Goal: Transaction & Acquisition: Purchase product/service

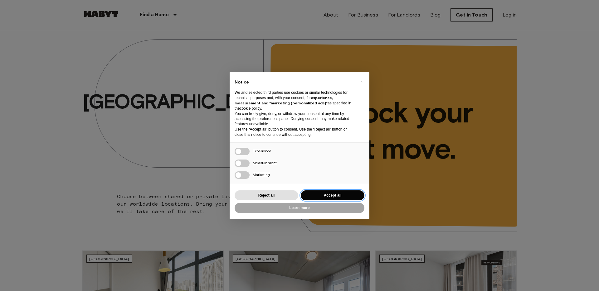
click at [320, 194] on button "Accept all" at bounding box center [333, 195] width 64 height 10
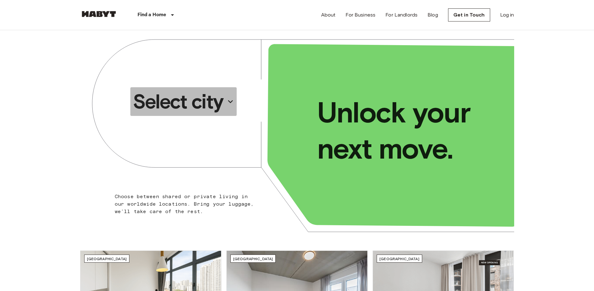
click at [200, 97] on p "Select city" at bounding box center [178, 101] width 90 height 25
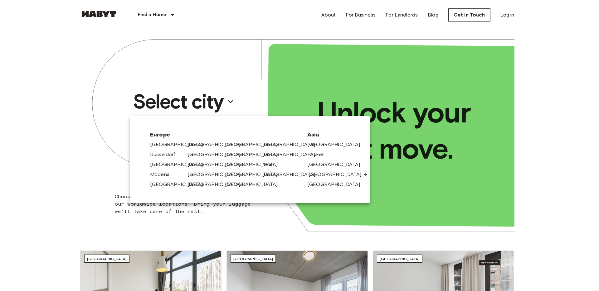
click at [322, 175] on link "[GEOGRAPHIC_DATA]" at bounding box center [337, 174] width 59 height 7
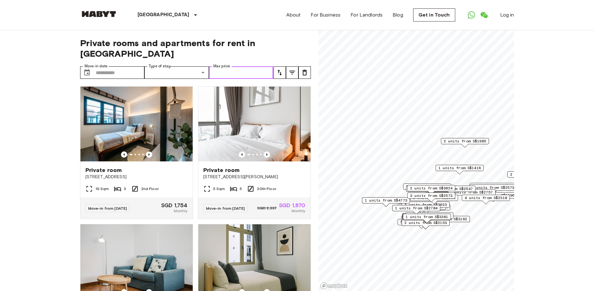
click at [235, 67] on input "Max price" at bounding box center [241, 72] width 65 height 12
type input "****"
click at [233, 66] on input "****" at bounding box center [241, 72] width 65 height 12
drag, startPoint x: 5, startPoint y: 106, endPoint x: 133, endPoint y: 98, distance: 128.1
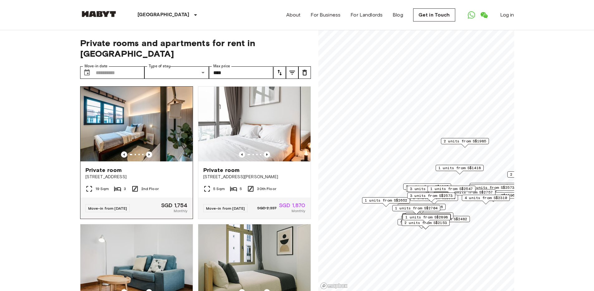
drag, startPoint x: 562, startPoint y: 124, endPoint x: 561, endPoint y: 75, distance: 49.0
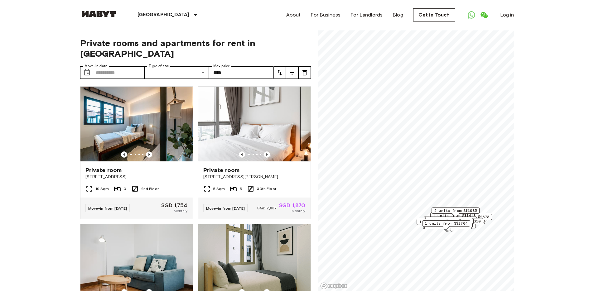
scroll to position [7, 0]
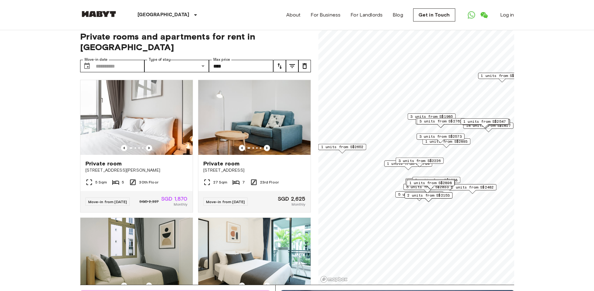
click at [446, 24] on div "1 units from S$2704 1 units from S$2652 2 units from S$1870 5 units from S$1680…" at bounding box center [416, 24] width 196 height 0
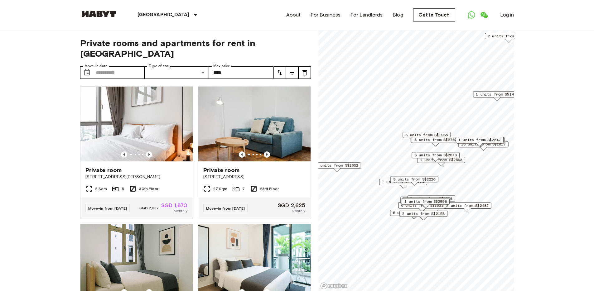
scroll to position [12, 0]
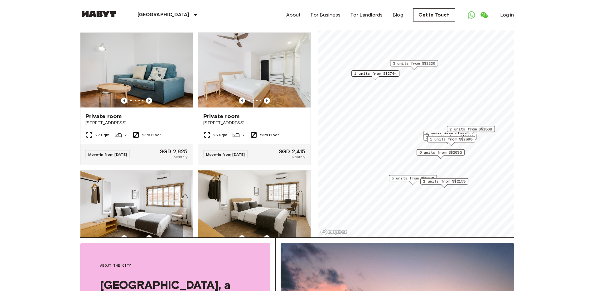
scroll to position [53, 0]
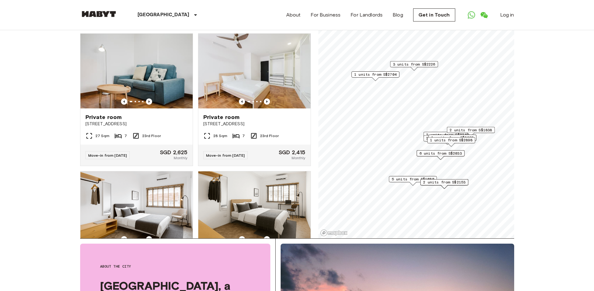
drag, startPoint x: 520, startPoint y: 156, endPoint x: 515, endPoint y: 160, distance: 6.9
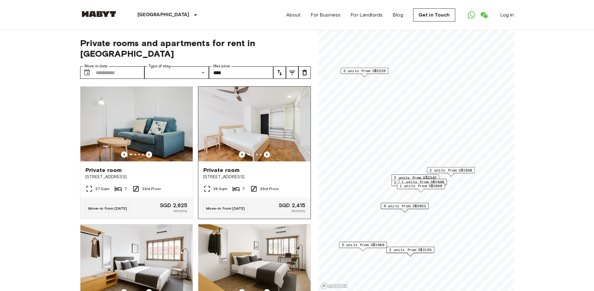
click at [265, 152] on icon "Previous image" at bounding box center [267, 155] width 6 height 6
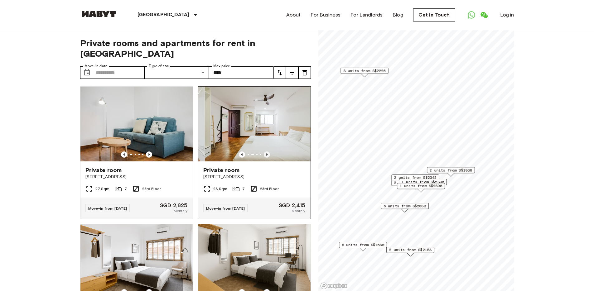
click at [265, 152] on icon "Previous image" at bounding box center [267, 155] width 6 height 6
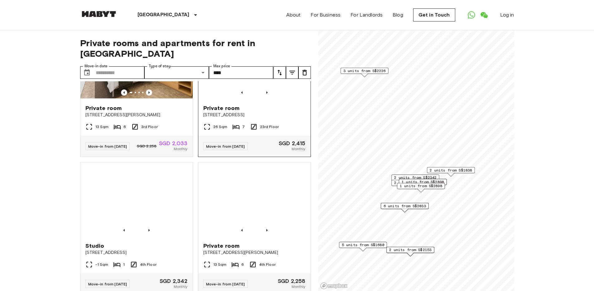
scroll to position [386, 0]
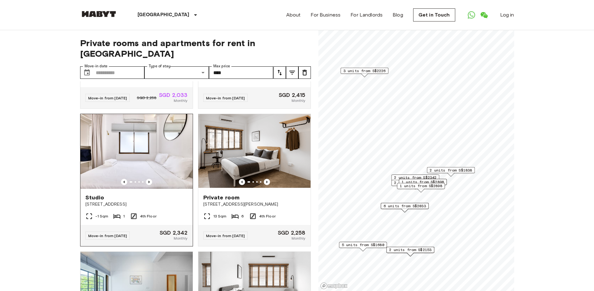
click at [165, 164] on img at bounding box center [136, 151] width 112 height 75
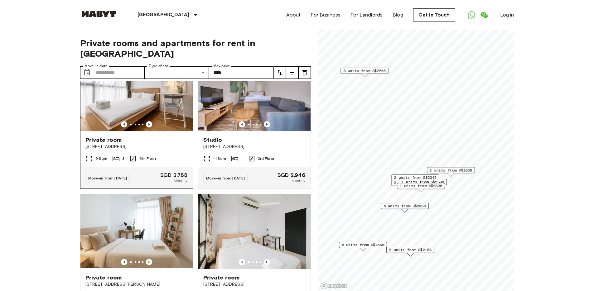
scroll to position [1146, 0]
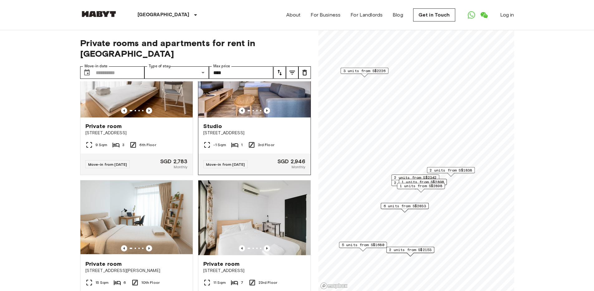
click at [248, 107] on img at bounding box center [254, 80] width 112 height 75
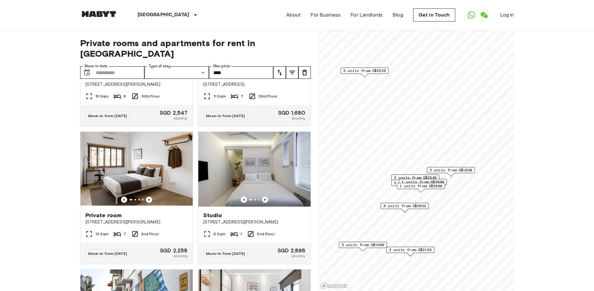
scroll to position [1399, 0]
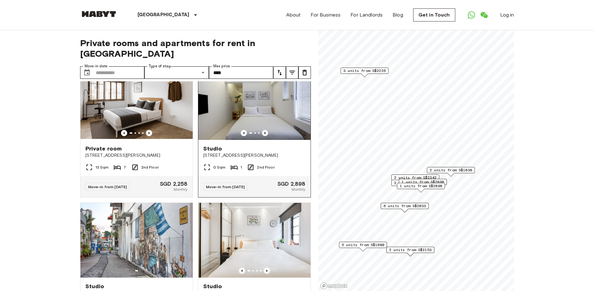
click at [262, 136] on icon "Previous image" at bounding box center [265, 133] width 6 height 6
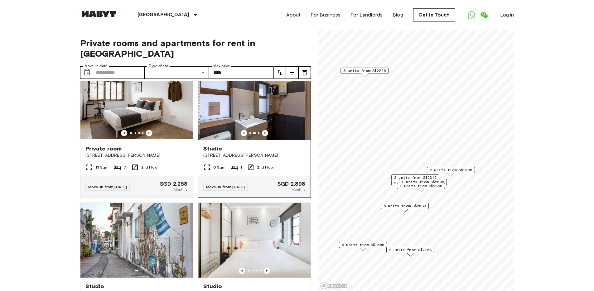
click at [262, 136] on icon "Previous image" at bounding box center [265, 133] width 6 height 6
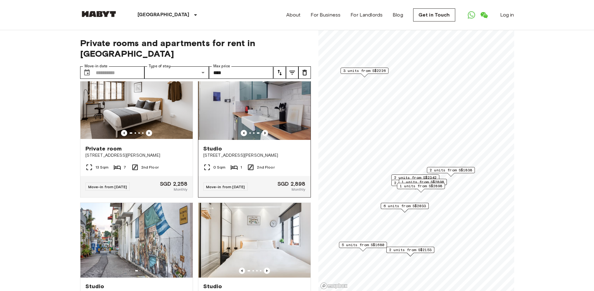
click at [262, 136] on icon "Previous image" at bounding box center [265, 133] width 6 height 6
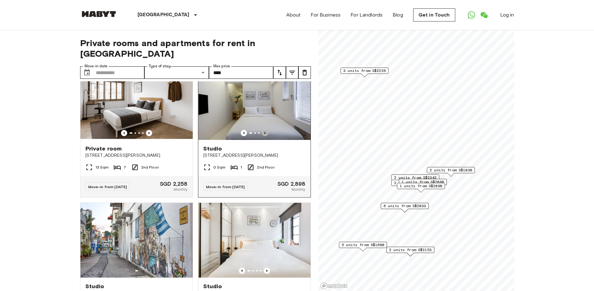
click at [262, 136] on icon "Previous image" at bounding box center [265, 133] width 6 height 6
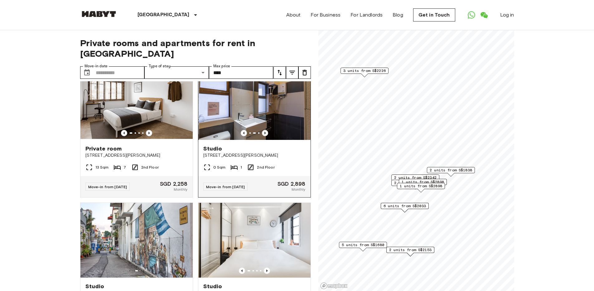
click at [262, 136] on icon "Previous image" at bounding box center [265, 133] width 6 height 6
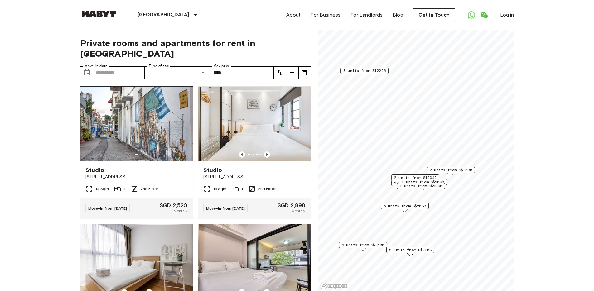
scroll to position [1539, 0]
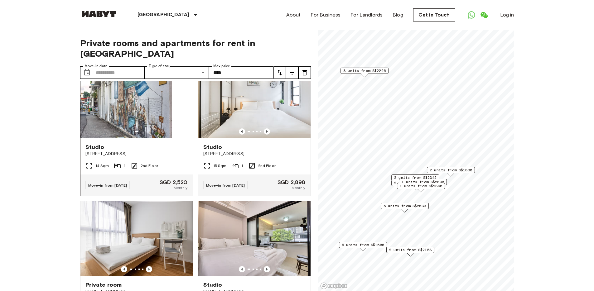
drag, startPoint x: 174, startPoint y: 143, endPoint x: 127, endPoint y: 139, distance: 47.2
click at [127, 138] on img at bounding box center [115, 101] width 112 height 75
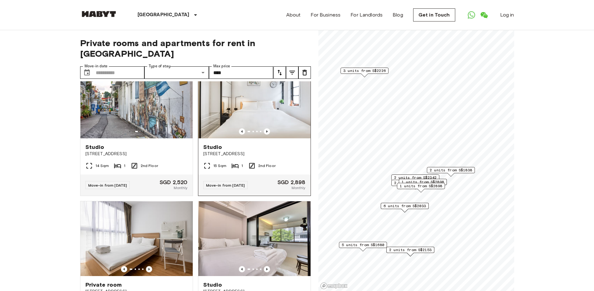
drag, startPoint x: 113, startPoint y: 153, endPoint x: 211, endPoint y: 156, distance: 97.3
click at [211, 156] on div "Private room 1005 Lower Delta Road #23-03 Singapore 099309 27 Sqm 7 23rd Floor …" at bounding box center [193, 186] width 236 height 210
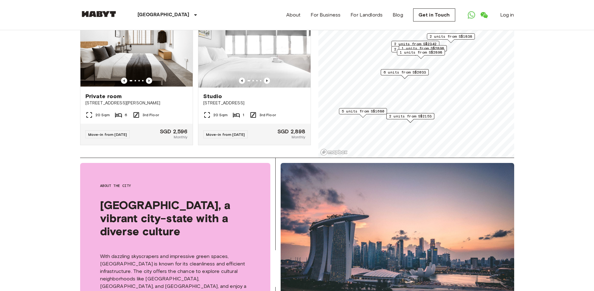
scroll to position [131, 0]
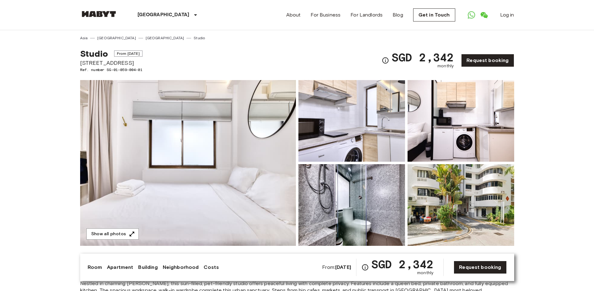
click at [213, 124] on img at bounding box center [188, 163] width 216 height 166
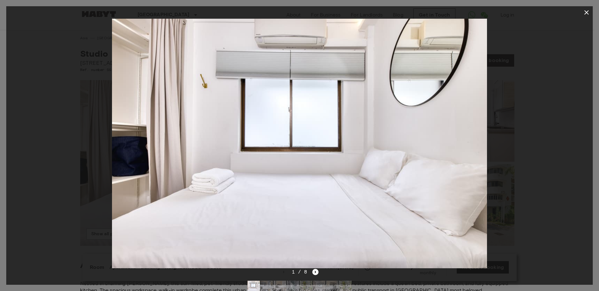
click at [588, 14] on icon "button" at bounding box center [586, 12] width 4 height 4
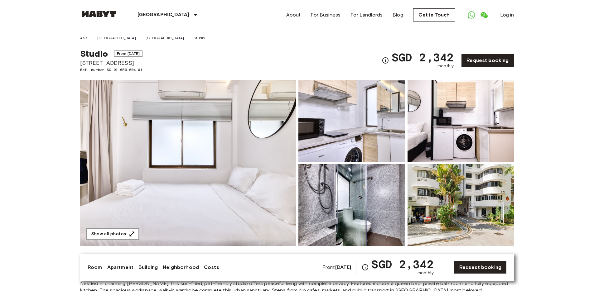
click at [391, 111] on img at bounding box center [351, 121] width 107 height 82
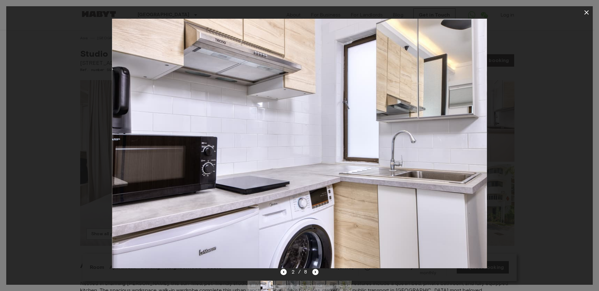
click at [314, 275] on div "2 / 8" at bounding box center [299, 271] width 38 height 7
click at [314, 274] on icon "Next image" at bounding box center [315, 272] width 6 height 6
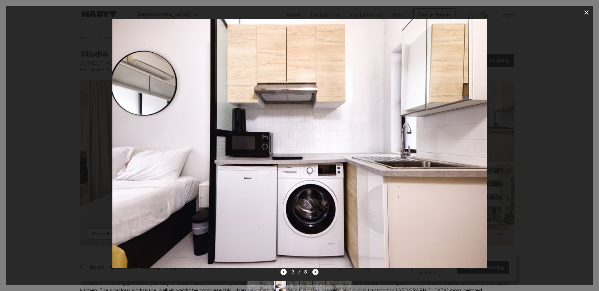
click at [314, 274] on icon "Next image" at bounding box center [315, 272] width 6 height 6
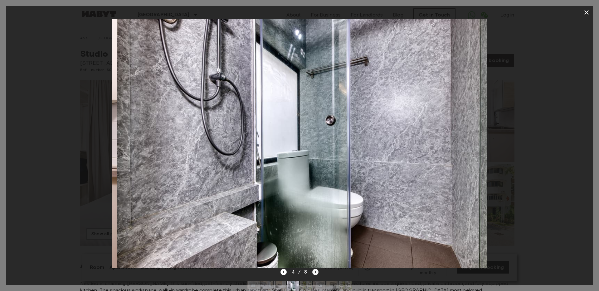
click at [314, 274] on icon "Next image" at bounding box center [315, 272] width 6 height 6
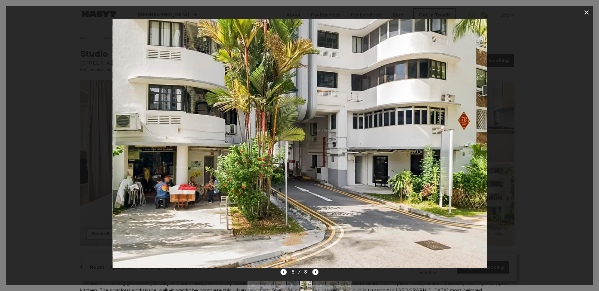
click at [314, 274] on icon "Next image" at bounding box center [315, 272] width 6 height 6
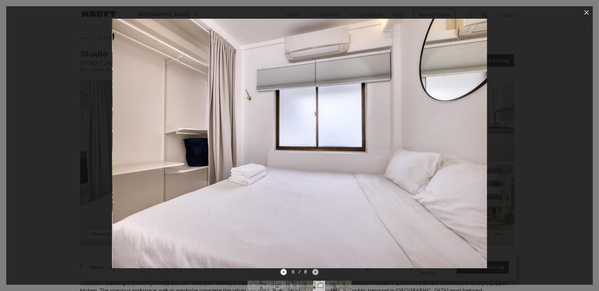
click at [314, 274] on icon "Next image" at bounding box center [315, 272] width 6 height 6
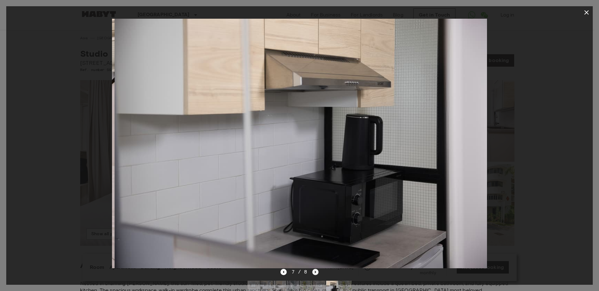
click at [314, 274] on icon "Next image" at bounding box center [315, 272] width 6 height 6
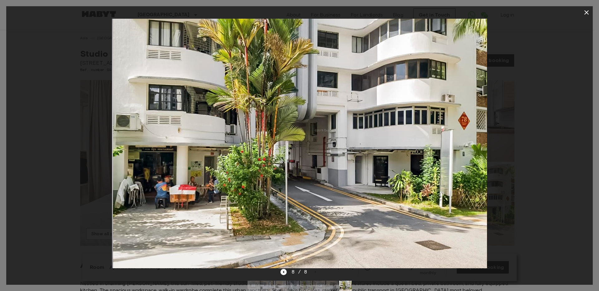
click at [314, 274] on div "8 / 8" at bounding box center [299, 271] width 38 height 7
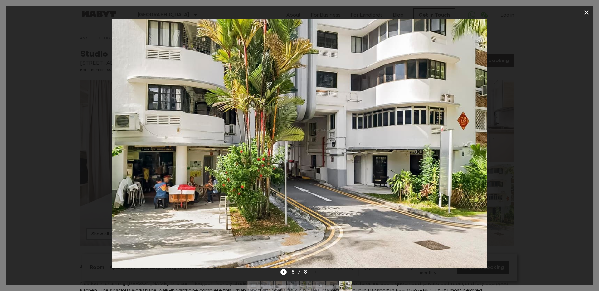
click at [584, 9] on icon "button" at bounding box center [585, 12] width 7 height 7
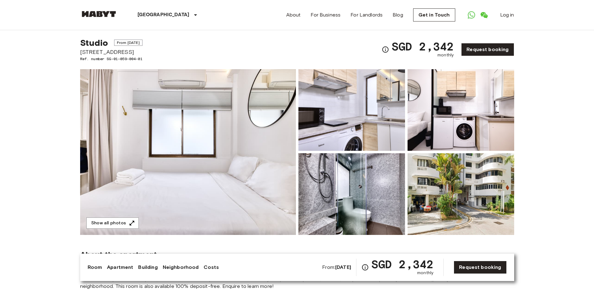
scroll to position [39, 0]
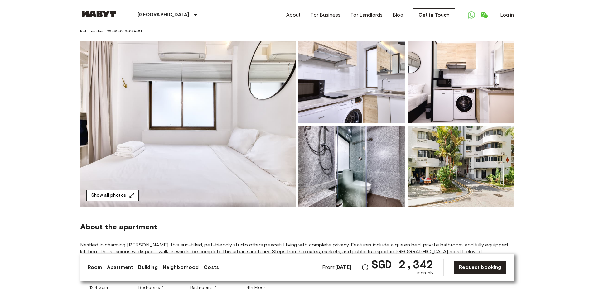
click at [125, 195] on button "Show all photos" at bounding box center [112, 196] width 52 height 12
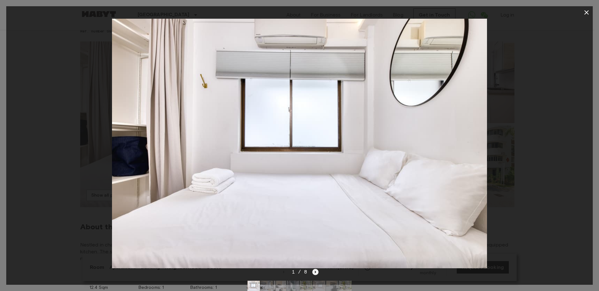
click at [315, 274] on icon "Next image" at bounding box center [315, 272] width 6 height 6
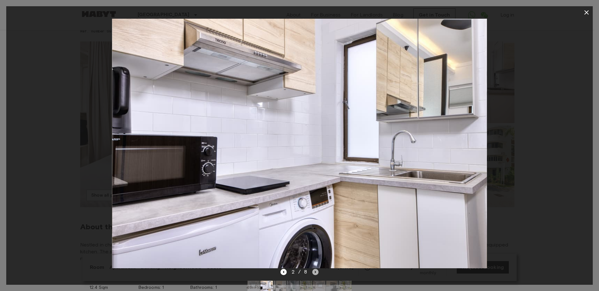
click at [315, 274] on icon "Next image" at bounding box center [315, 272] width 6 height 6
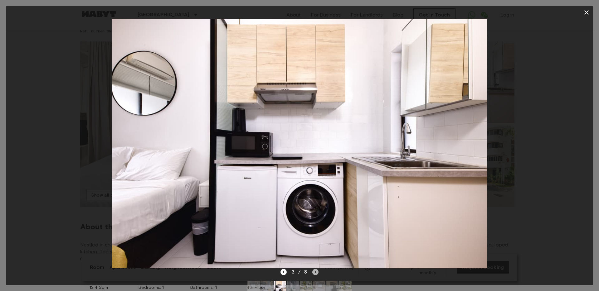
click at [313, 273] on icon "Next image" at bounding box center [315, 272] width 6 height 6
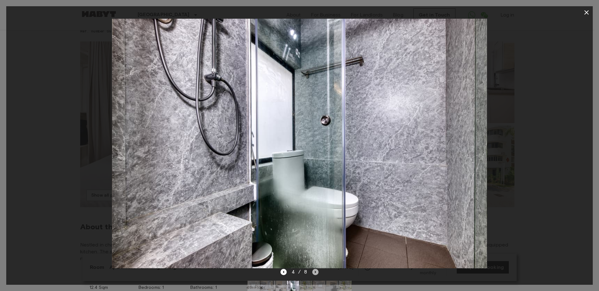
click at [313, 273] on icon "Next image" at bounding box center [315, 272] width 6 height 6
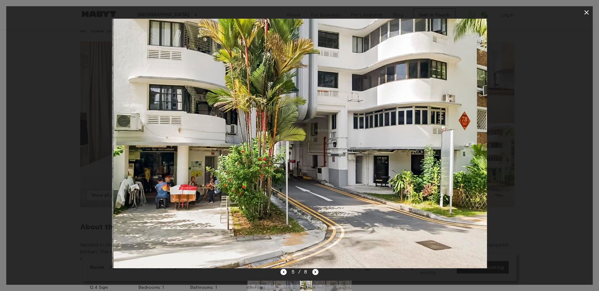
click at [313, 273] on icon "Next image" at bounding box center [315, 272] width 6 height 6
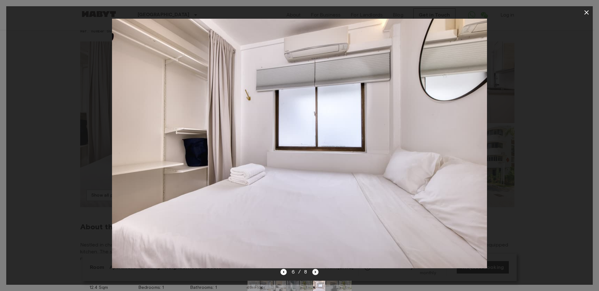
click at [314, 273] on icon "Next image" at bounding box center [315, 272] width 6 height 6
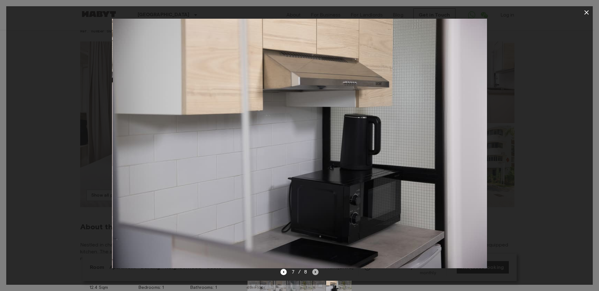
click at [314, 273] on icon "Next image" at bounding box center [315, 272] width 6 height 6
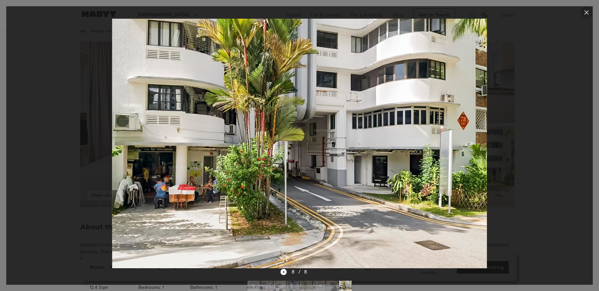
click at [586, 14] on icon "button" at bounding box center [585, 12] width 7 height 7
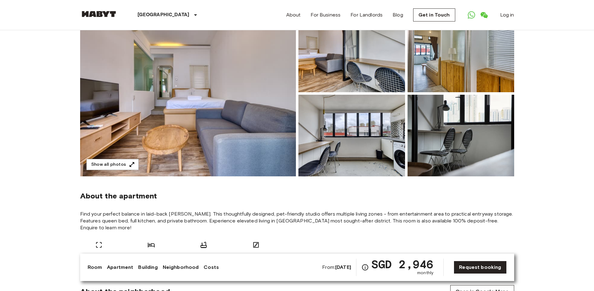
scroll to position [59, 0]
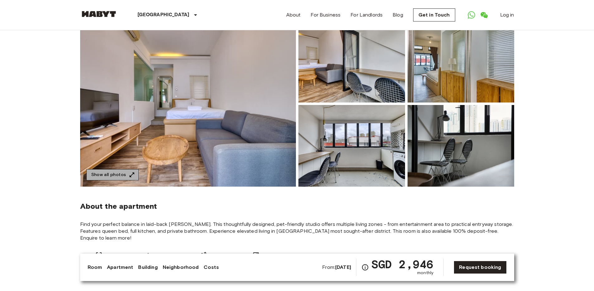
click at [129, 174] on icon "button" at bounding box center [132, 175] width 6 height 6
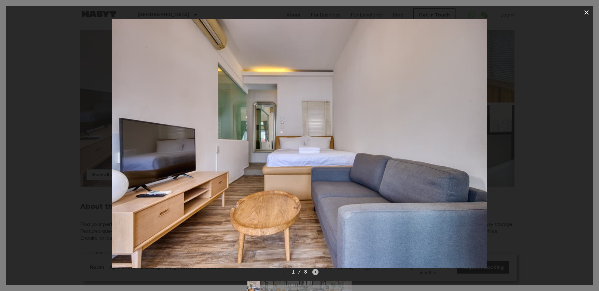
click at [314, 275] on icon "Next image" at bounding box center [315, 272] width 6 height 6
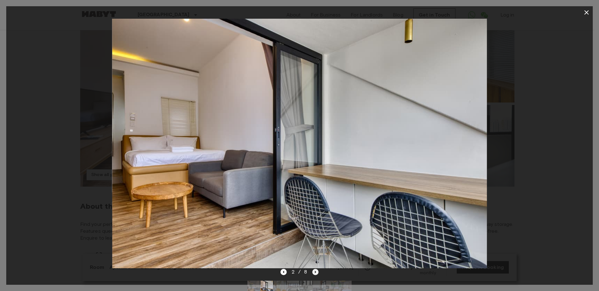
click at [314, 275] on icon "Next image" at bounding box center [315, 272] width 6 height 6
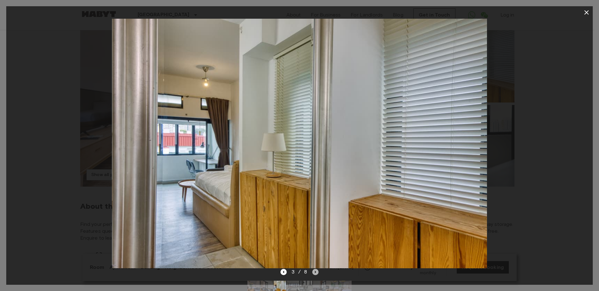
click at [314, 275] on icon "Next image" at bounding box center [315, 272] width 6 height 6
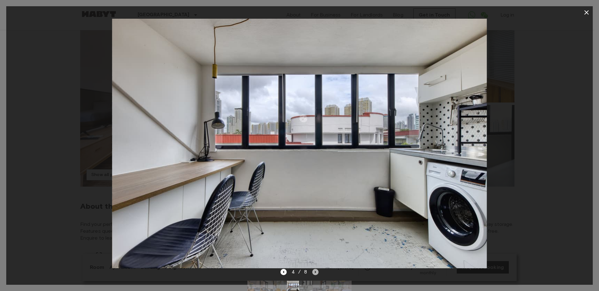
click at [314, 275] on icon "Next image" at bounding box center [315, 272] width 6 height 6
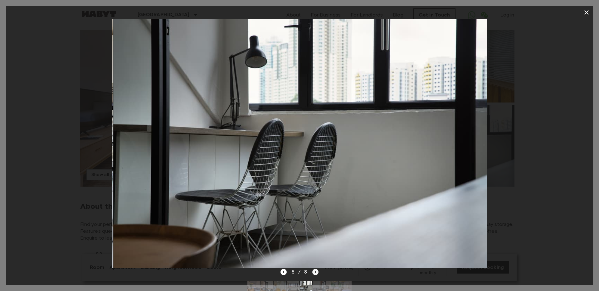
click at [314, 275] on icon "Next image" at bounding box center [315, 272] width 6 height 6
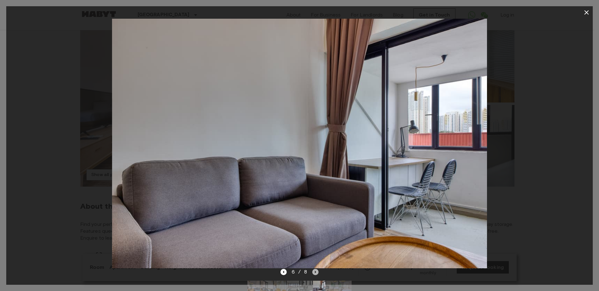
click at [314, 275] on icon "Next image" at bounding box center [315, 272] width 6 height 6
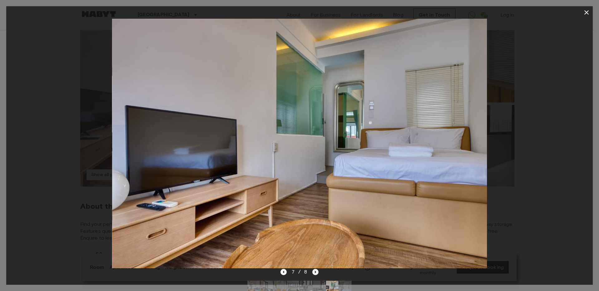
click at [313, 272] on icon "Next image" at bounding box center [315, 272] width 6 height 6
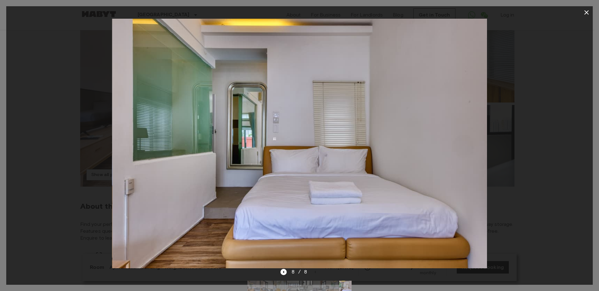
click at [313, 272] on div "8 / 8" at bounding box center [299, 271] width 38 height 7
click at [586, 11] on icon "button" at bounding box center [585, 12] width 7 height 7
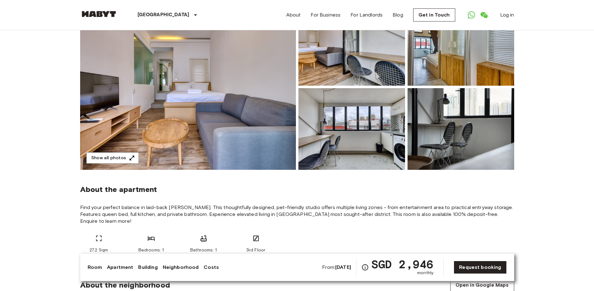
scroll to position [75, 0]
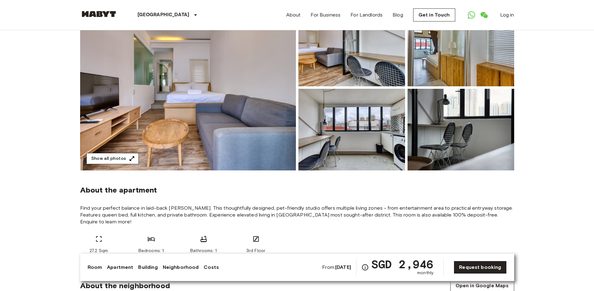
click at [131, 158] on icon "button" at bounding box center [131, 158] width 5 height 5
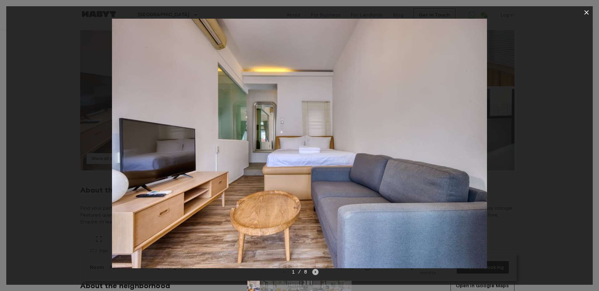
click at [315, 272] on icon "Next image" at bounding box center [315, 272] width 1 height 2
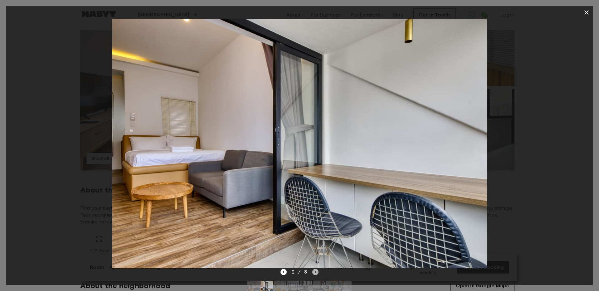
click at [315, 272] on icon "Next image" at bounding box center [315, 272] width 1 height 2
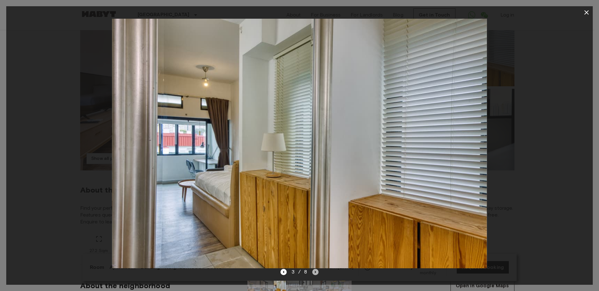
click at [315, 273] on icon "Next image" at bounding box center [315, 272] width 6 height 6
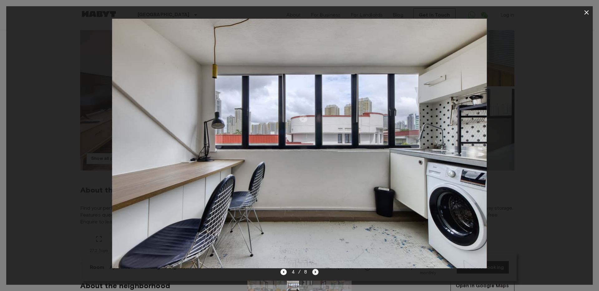
click at [315, 273] on icon "Next image" at bounding box center [315, 272] width 6 height 6
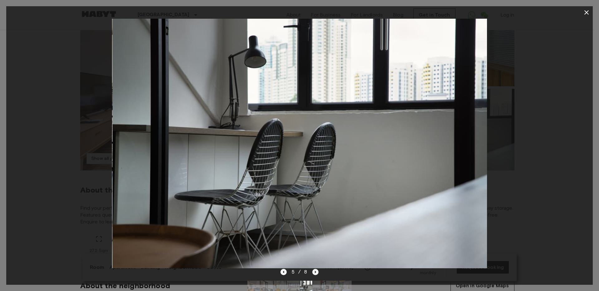
click at [315, 273] on icon "Next image" at bounding box center [315, 272] width 6 height 6
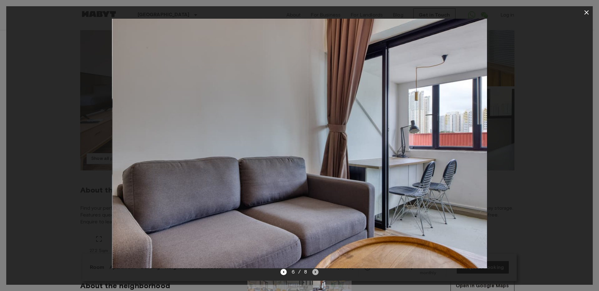
click at [315, 273] on icon "Next image" at bounding box center [315, 272] width 6 height 6
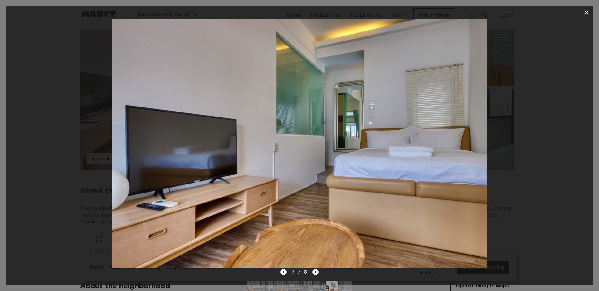
click at [315, 273] on icon "Next image" at bounding box center [315, 272] width 6 height 6
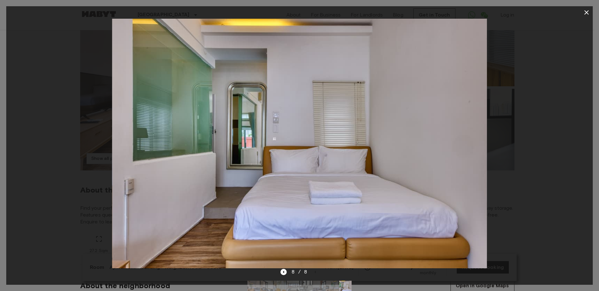
click at [585, 14] on icon "button" at bounding box center [585, 12] width 7 height 7
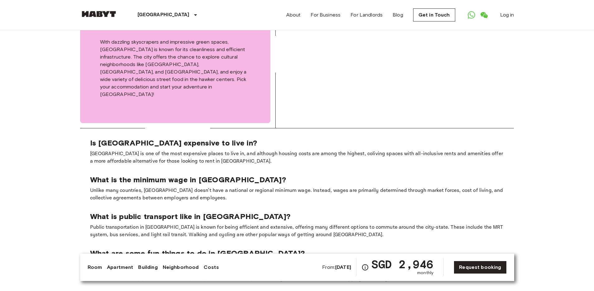
scroll to position [835, 0]
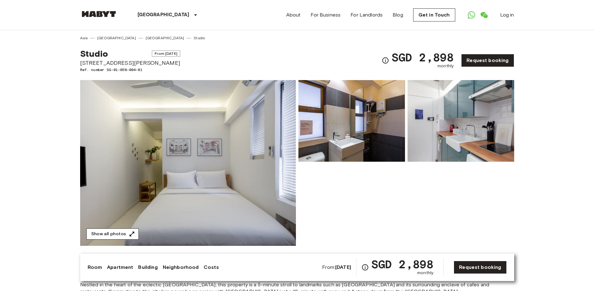
click at [130, 233] on icon "button" at bounding box center [132, 234] width 6 height 6
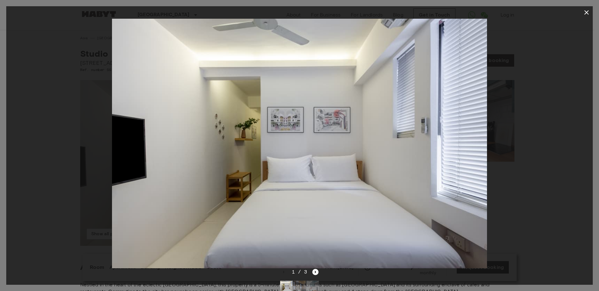
click at [317, 275] on div "1 / 3" at bounding box center [299, 271] width 38 height 7
click at [316, 274] on icon "Next image" at bounding box center [315, 272] width 6 height 6
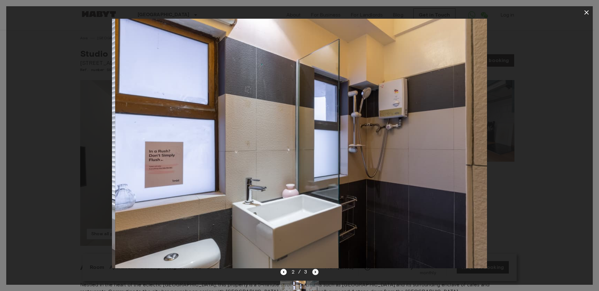
click at [316, 274] on icon "Next image" at bounding box center [315, 272] width 6 height 6
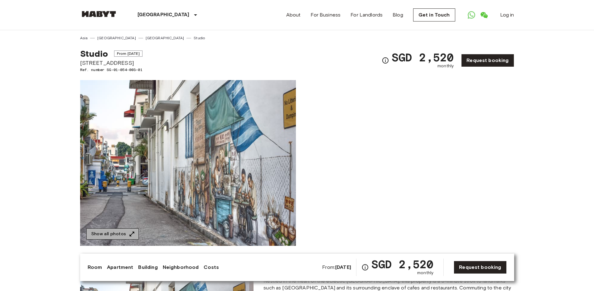
click at [123, 229] on button "Show all photos" at bounding box center [112, 235] width 52 height 12
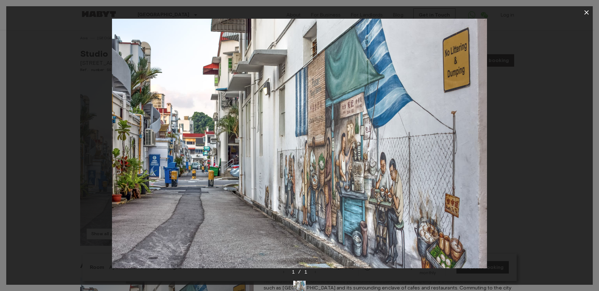
click at [538, 127] on div at bounding box center [299, 144] width 586 height 250
click at [584, 14] on icon "button" at bounding box center [585, 12] width 7 height 7
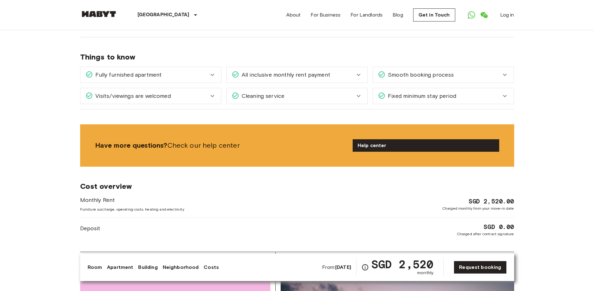
scroll to position [551, 0]
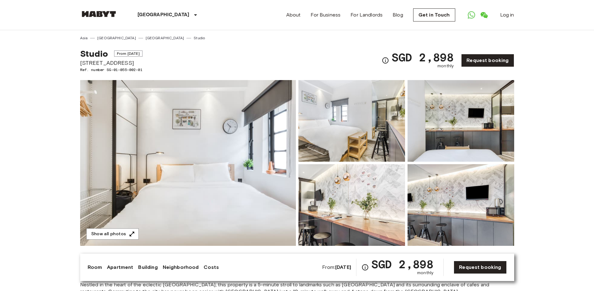
scroll to position [4, 0]
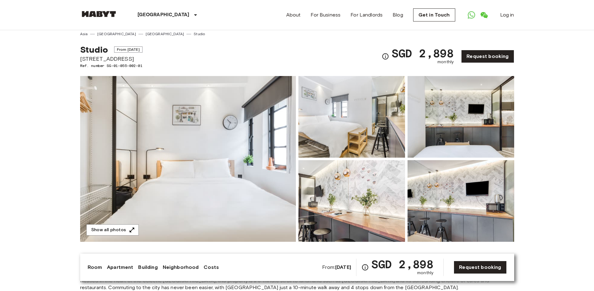
click at [398, 128] on img at bounding box center [351, 117] width 107 height 82
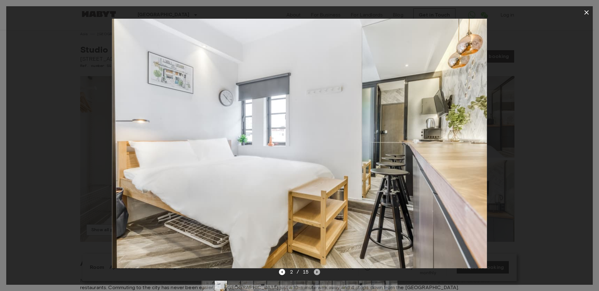
click at [318, 271] on icon "Next image" at bounding box center [317, 272] width 6 height 6
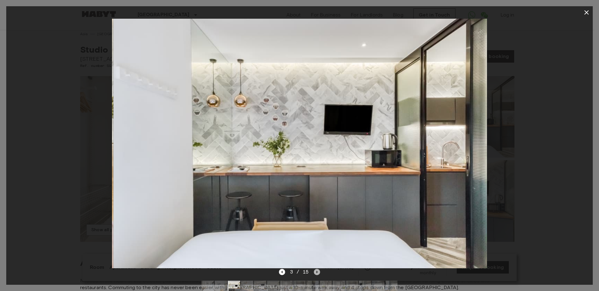
click at [318, 271] on icon "Next image" at bounding box center [317, 272] width 6 height 6
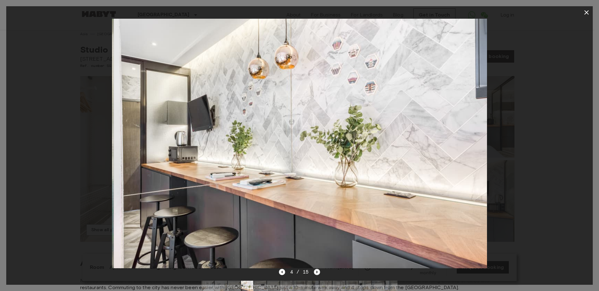
click at [318, 271] on icon "Next image" at bounding box center [317, 272] width 6 height 6
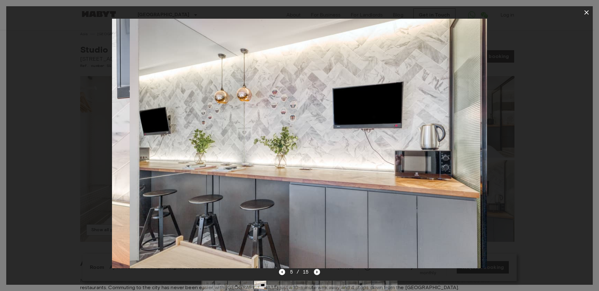
click at [318, 271] on icon "Next image" at bounding box center [317, 272] width 6 height 6
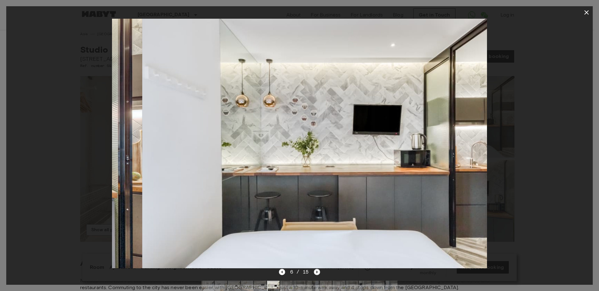
click at [318, 271] on icon "Next image" at bounding box center [317, 272] width 6 height 6
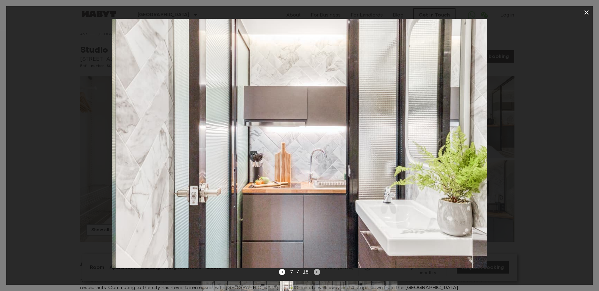
click at [318, 271] on icon "Next image" at bounding box center [317, 272] width 6 height 6
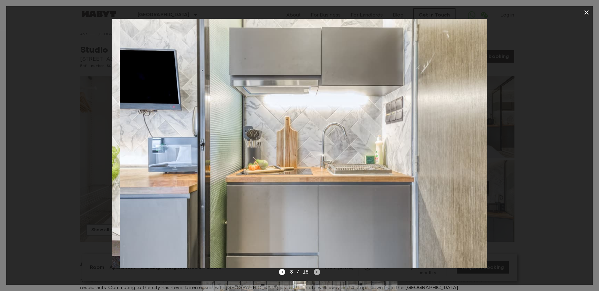
click at [318, 271] on icon "Next image" at bounding box center [317, 272] width 6 height 6
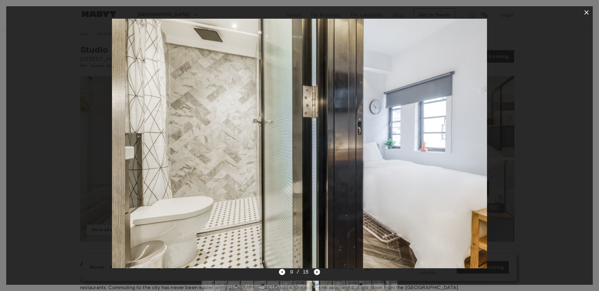
click at [318, 271] on icon "Next image" at bounding box center [317, 272] width 6 height 6
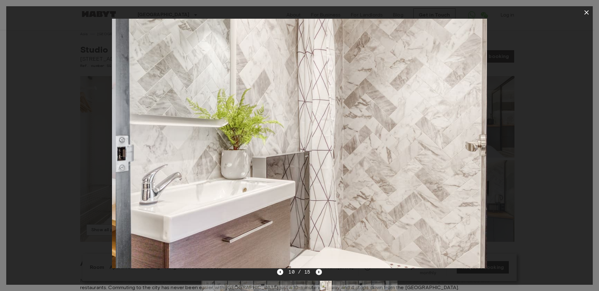
click at [318, 271] on icon "Next image" at bounding box center [318, 272] width 1 height 2
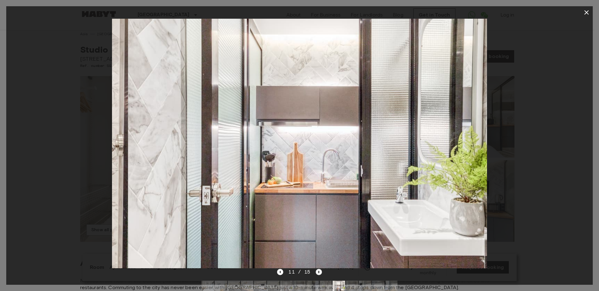
click at [318, 271] on icon "Next image" at bounding box center [318, 272] width 1 height 2
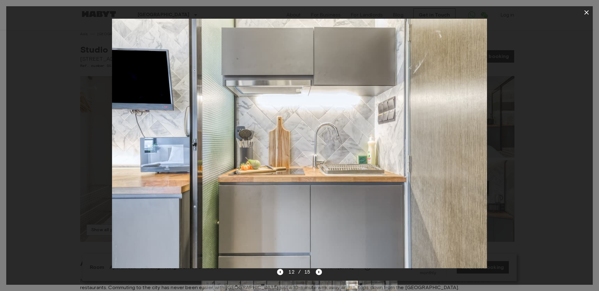
click at [589, 13] on icon "button" at bounding box center [585, 12] width 7 height 7
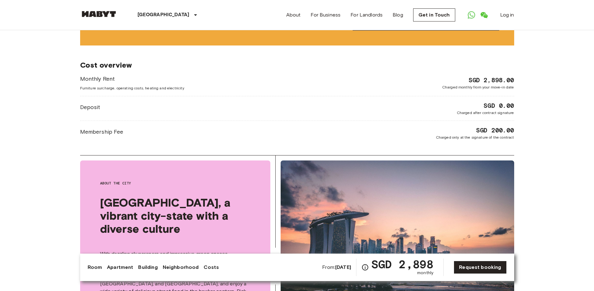
scroll to position [501, 0]
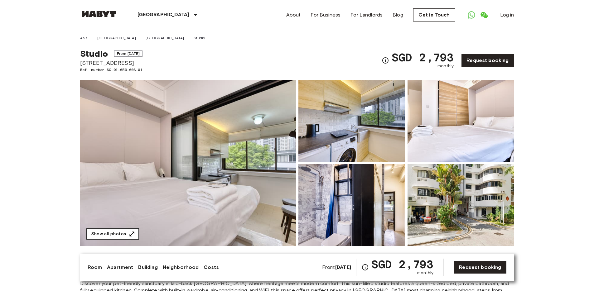
click at [121, 232] on button "Show all photos" at bounding box center [112, 235] width 52 height 12
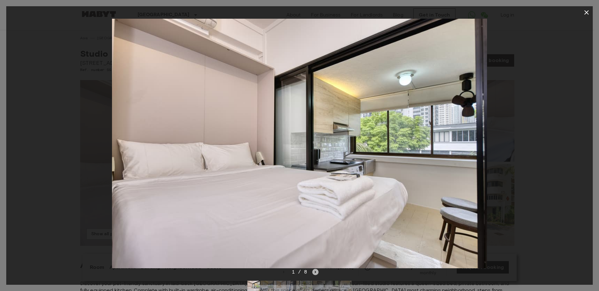
click at [317, 273] on icon "Next image" at bounding box center [315, 272] width 6 height 6
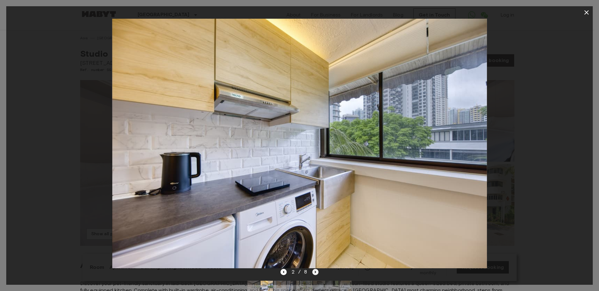
click at [316, 274] on icon "Next image" at bounding box center [315, 272] width 6 height 6
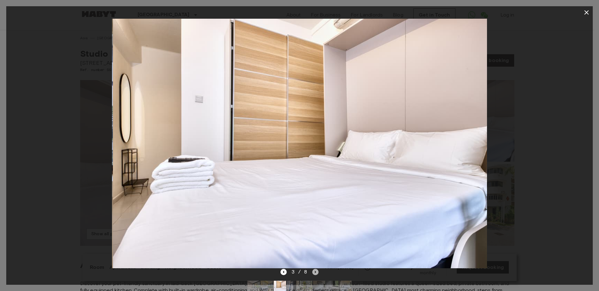
click at [316, 274] on icon "Next image" at bounding box center [315, 272] width 6 height 6
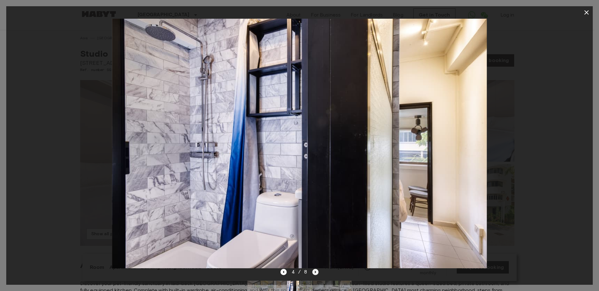
click at [316, 274] on icon "Next image" at bounding box center [315, 272] width 6 height 6
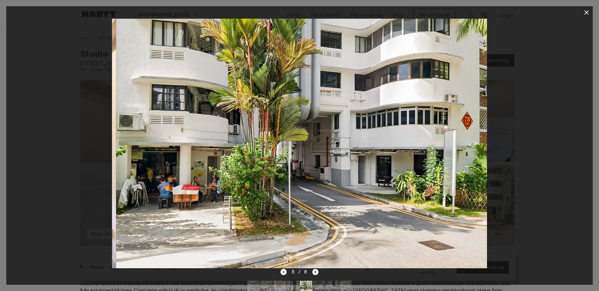
click at [316, 274] on icon "Next image" at bounding box center [315, 272] width 6 height 6
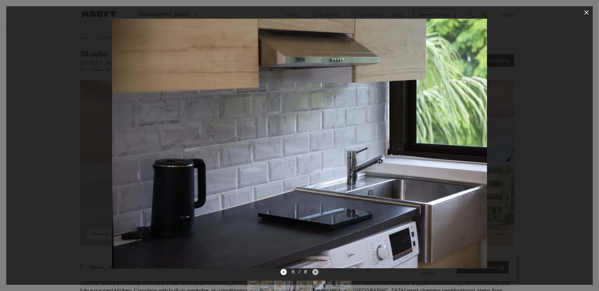
click at [314, 273] on icon "Next image" at bounding box center [315, 272] width 6 height 6
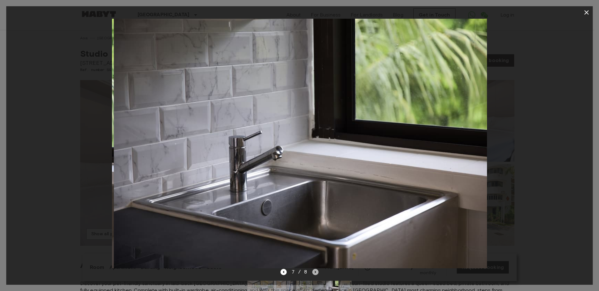
click at [314, 273] on icon "Next image" at bounding box center [315, 272] width 6 height 6
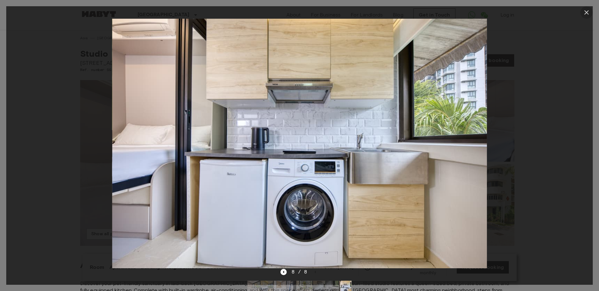
click at [589, 12] on icon "button" at bounding box center [585, 12] width 7 height 7
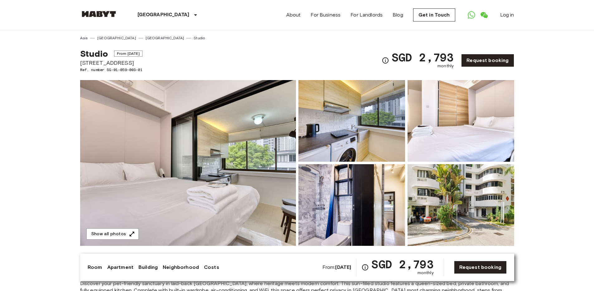
click at [283, 163] on img at bounding box center [188, 163] width 216 height 166
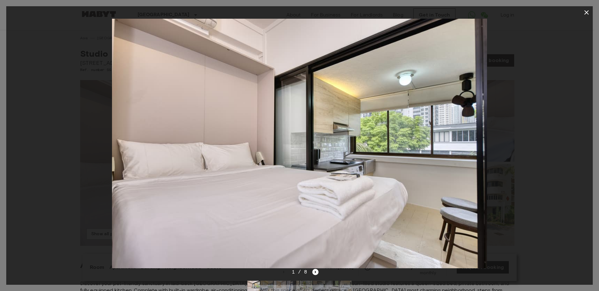
click at [527, 137] on div at bounding box center [299, 144] width 586 height 250
click at [589, 13] on button "button" at bounding box center [586, 12] width 12 height 12
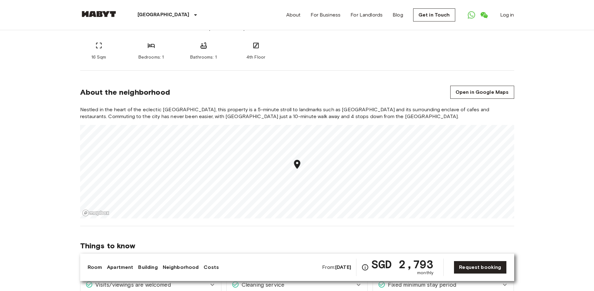
scroll to position [453, 0]
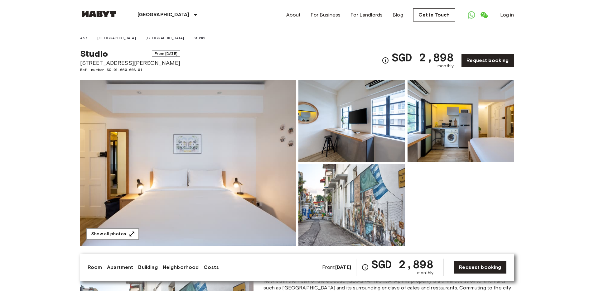
click at [258, 133] on img at bounding box center [188, 163] width 216 height 166
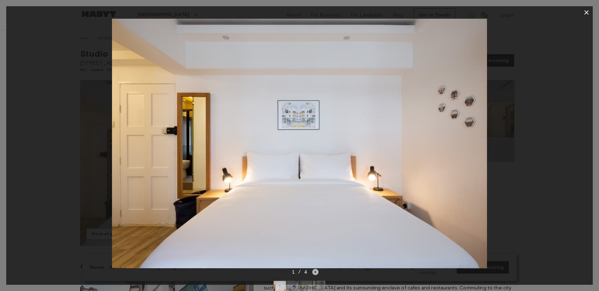
click at [313, 273] on icon "Next image" at bounding box center [315, 272] width 6 height 6
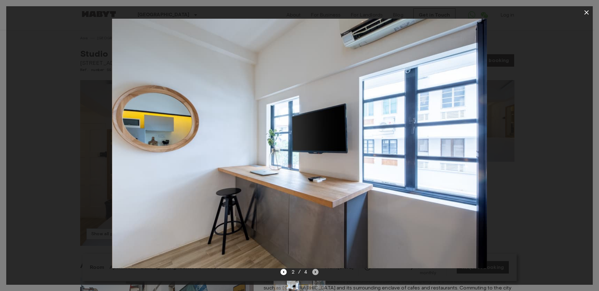
click at [313, 273] on icon "Next image" at bounding box center [315, 272] width 6 height 6
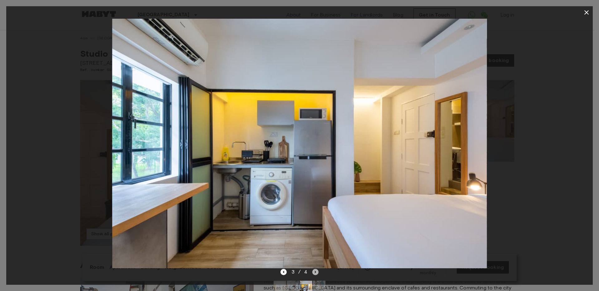
click at [313, 273] on icon "Next image" at bounding box center [315, 272] width 6 height 6
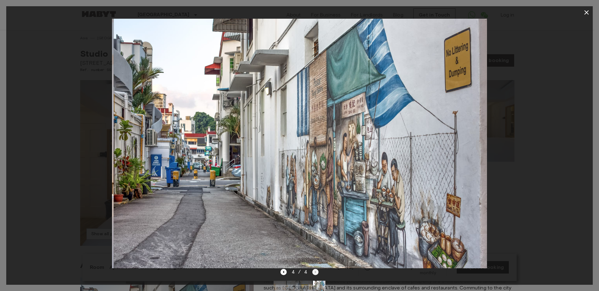
click at [313, 273] on div "4 / 4" at bounding box center [299, 271] width 38 height 7
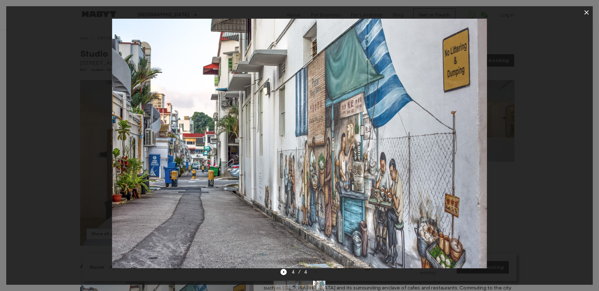
click at [588, 12] on icon "button" at bounding box center [585, 12] width 7 height 7
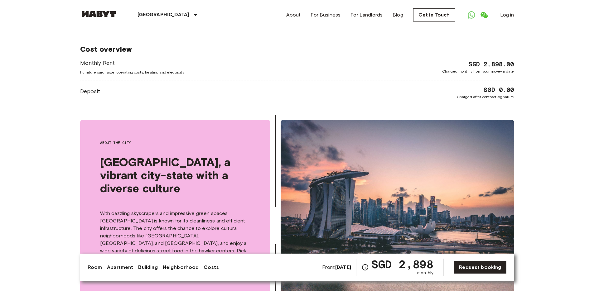
scroll to position [652, 0]
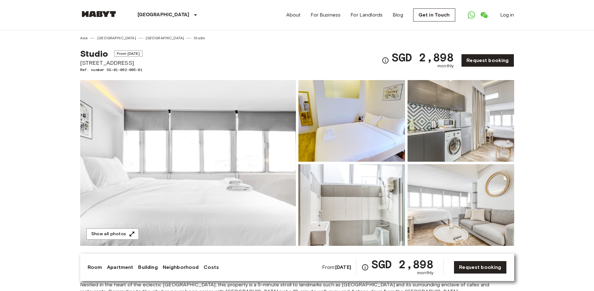
click at [240, 128] on img at bounding box center [188, 163] width 216 height 166
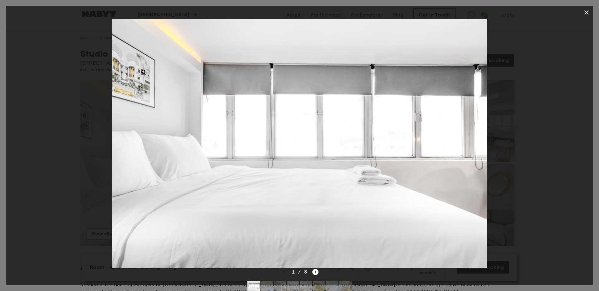
click at [311, 271] on div "1 / 8" at bounding box center [299, 271] width 38 height 7
click at [313, 271] on icon "Next image" at bounding box center [315, 272] width 6 height 6
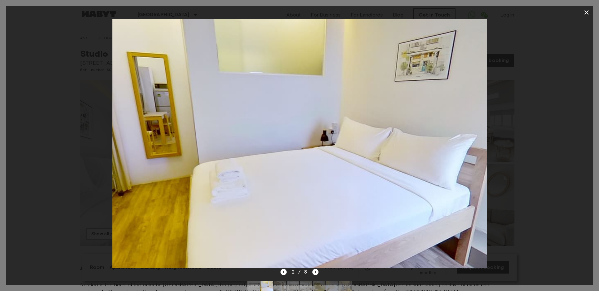
click at [314, 268] on img at bounding box center [299, 144] width 374 height 250
click at [314, 272] on icon "Next image" at bounding box center [315, 272] width 6 height 6
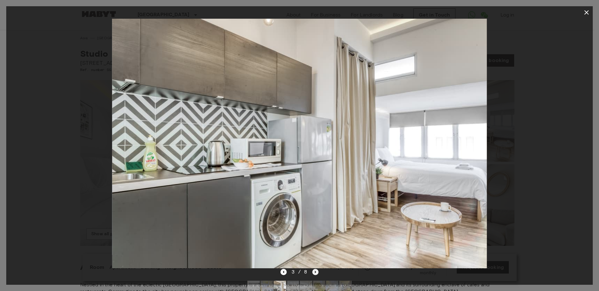
click at [315, 272] on icon "Next image" at bounding box center [315, 272] width 1 height 2
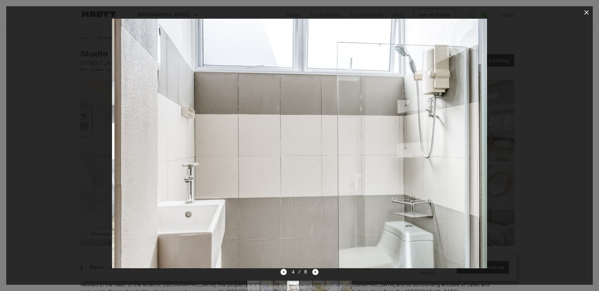
click at [315, 272] on icon "Next image" at bounding box center [315, 272] width 1 height 2
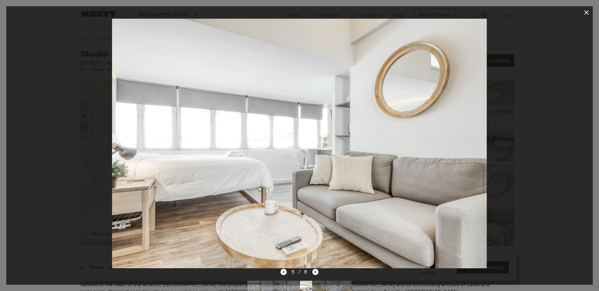
click at [315, 272] on icon "Next image" at bounding box center [315, 272] width 1 height 2
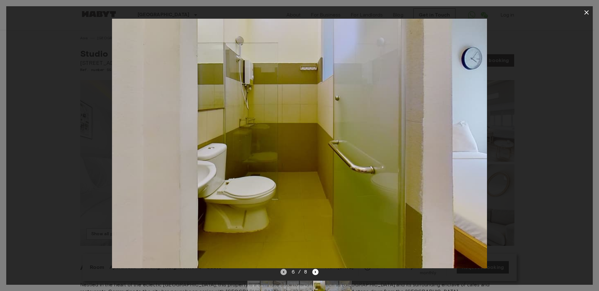
click at [283, 272] on icon "Previous image" at bounding box center [283, 272] width 6 height 6
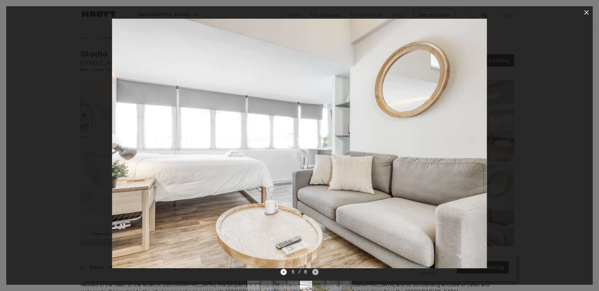
click at [317, 272] on icon "Next image" at bounding box center [315, 272] width 6 height 6
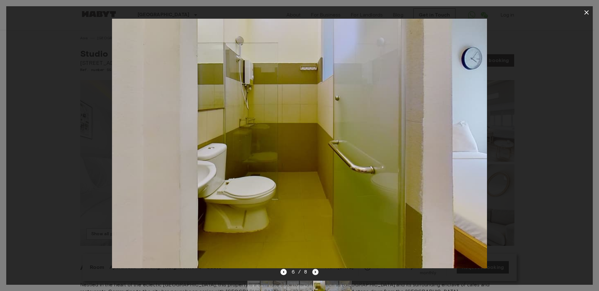
click at [316, 271] on icon "Next image" at bounding box center [315, 272] width 6 height 6
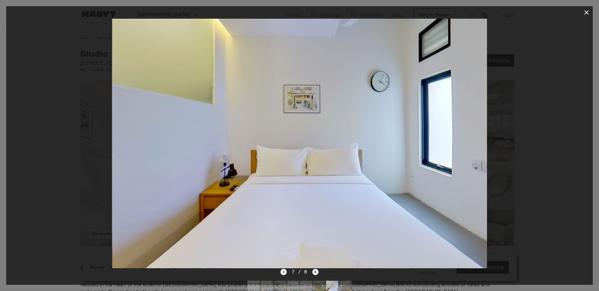
click at [315, 271] on icon "Next image" at bounding box center [315, 272] width 6 height 6
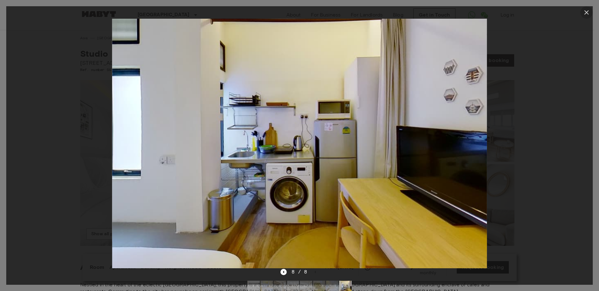
click at [588, 13] on icon "button" at bounding box center [585, 12] width 7 height 7
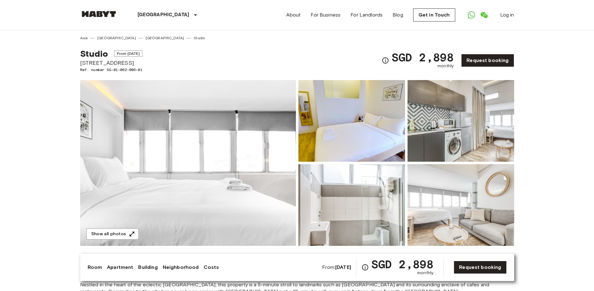
drag, startPoint x: 134, startPoint y: 65, endPoint x: 71, endPoint y: 62, distance: 63.1
copy span "[STREET_ADDRESS]"
